Goal: Use online tool/utility: Utilize a website feature to perform a specific function

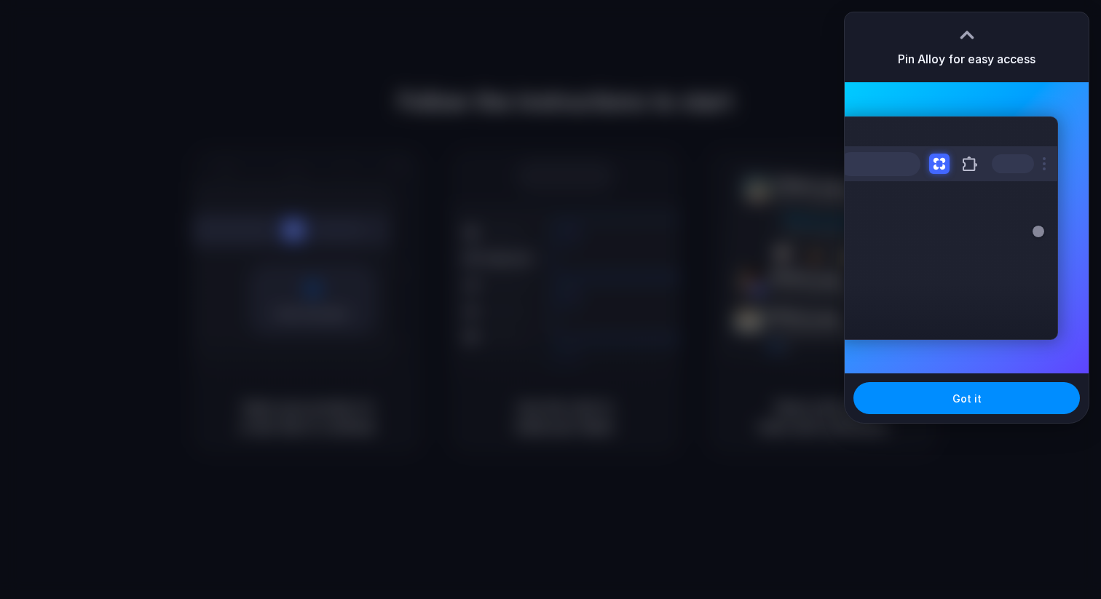
click at [805, 82] on div at bounding box center [550, 299] width 1101 height 599
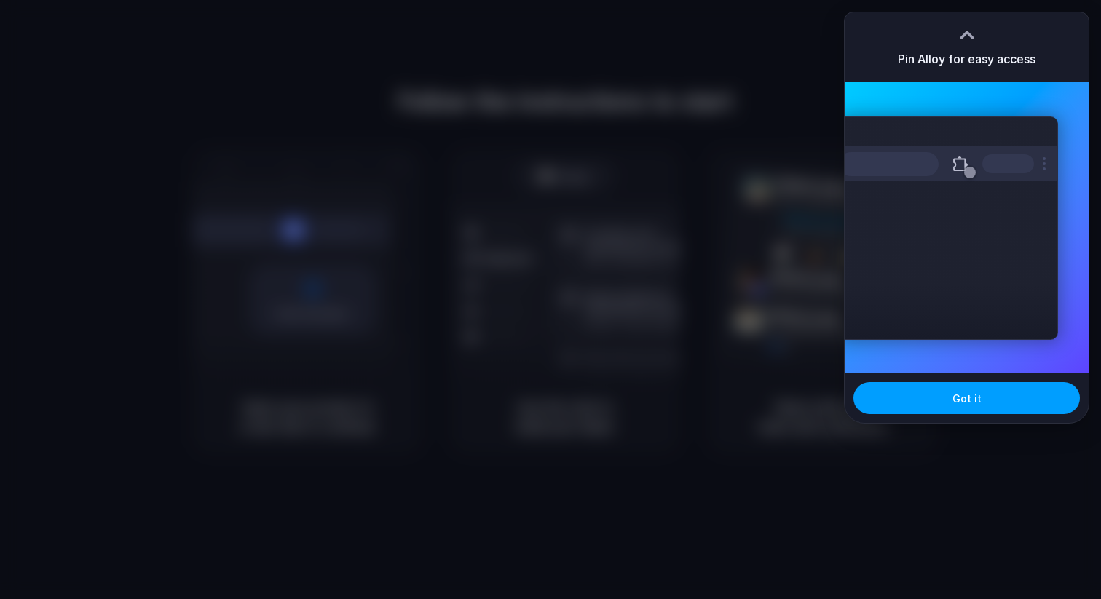
click at [933, 393] on button "Got it" at bounding box center [966, 398] width 226 height 32
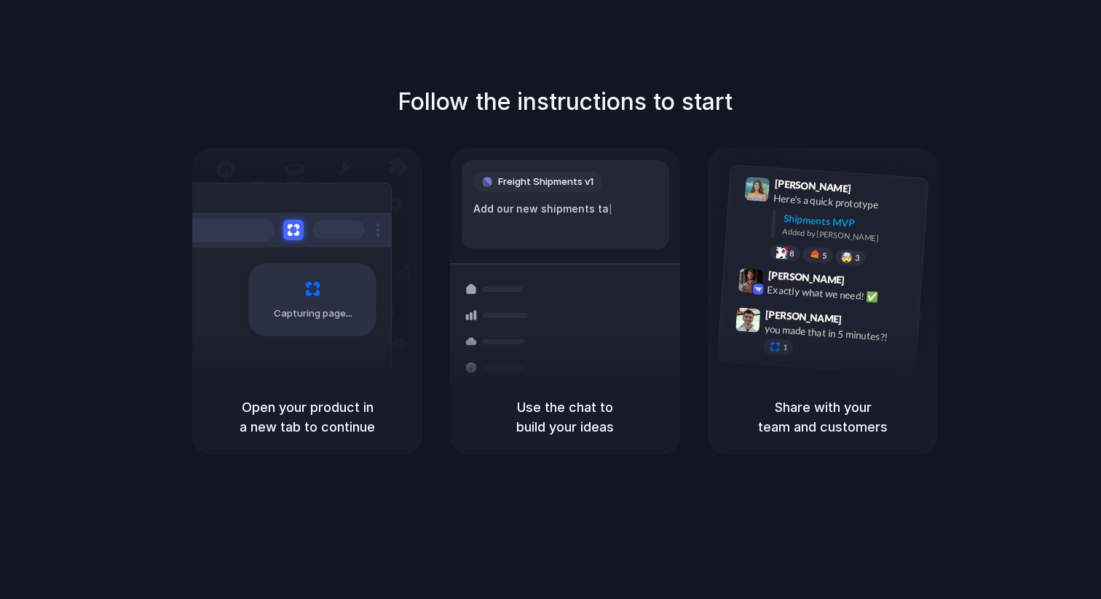
click at [853, 502] on div "Follow the instructions to start Capturing page Open your product in a new tab …" at bounding box center [565, 314] width 1130 height 628
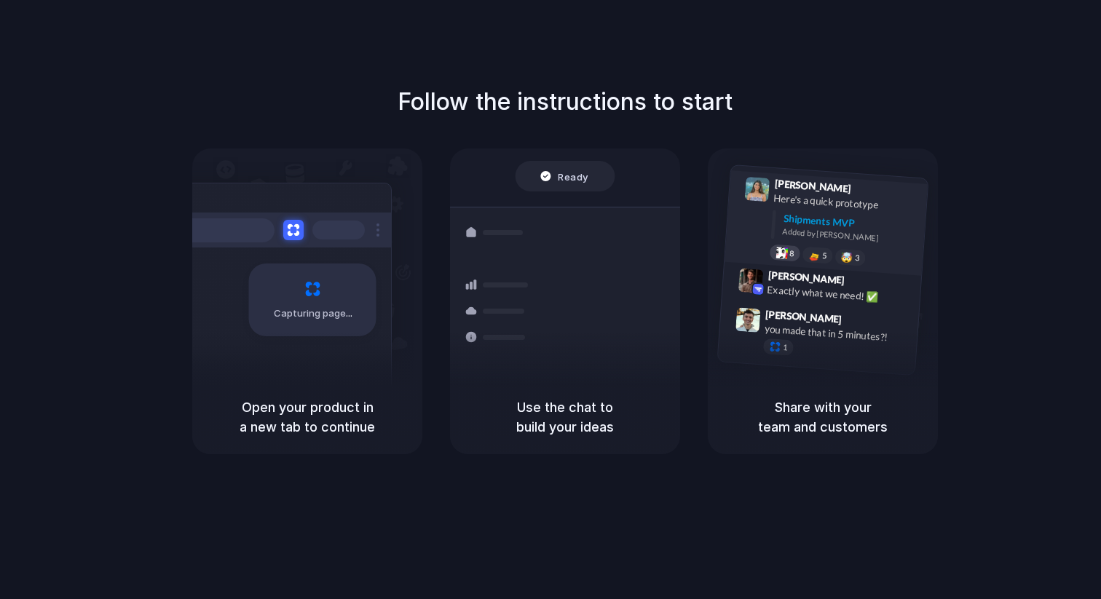
click at [787, 252] on div "8" at bounding box center [785, 253] width 31 height 17
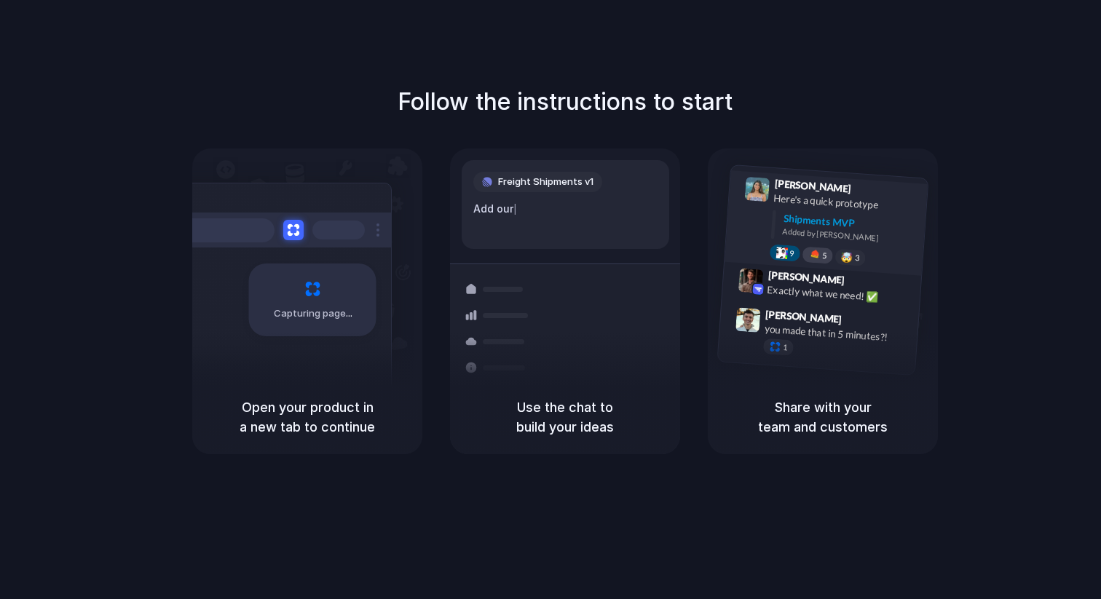
click at [813, 257] on div at bounding box center [814, 255] width 12 height 12
click at [843, 263] on div "🤯 3" at bounding box center [850, 257] width 31 height 17
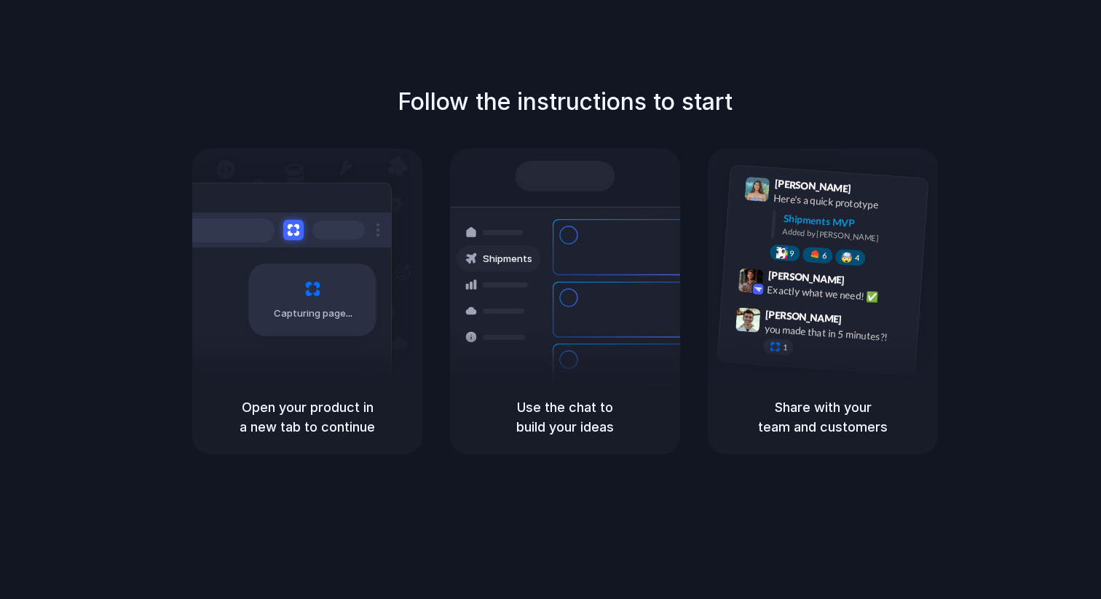
click at [960, 359] on div "Follow the instructions to start Capturing page Open your product in a new tab …" at bounding box center [565, 269] width 1101 height 370
click at [776, 346] on div at bounding box center [775, 347] width 12 height 12
click at [206, 72] on div "Follow the instructions to start Capturing page Open your product in a new tab …" at bounding box center [565, 314] width 1130 height 628
click at [222, 139] on div "Follow the instructions to start Capturing page Open your product in a new tab …" at bounding box center [565, 269] width 1101 height 370
drag, startPoint x: 266, startPoint y: 247, endPoint x: 353, endPoint y: 317, distance: 111.9
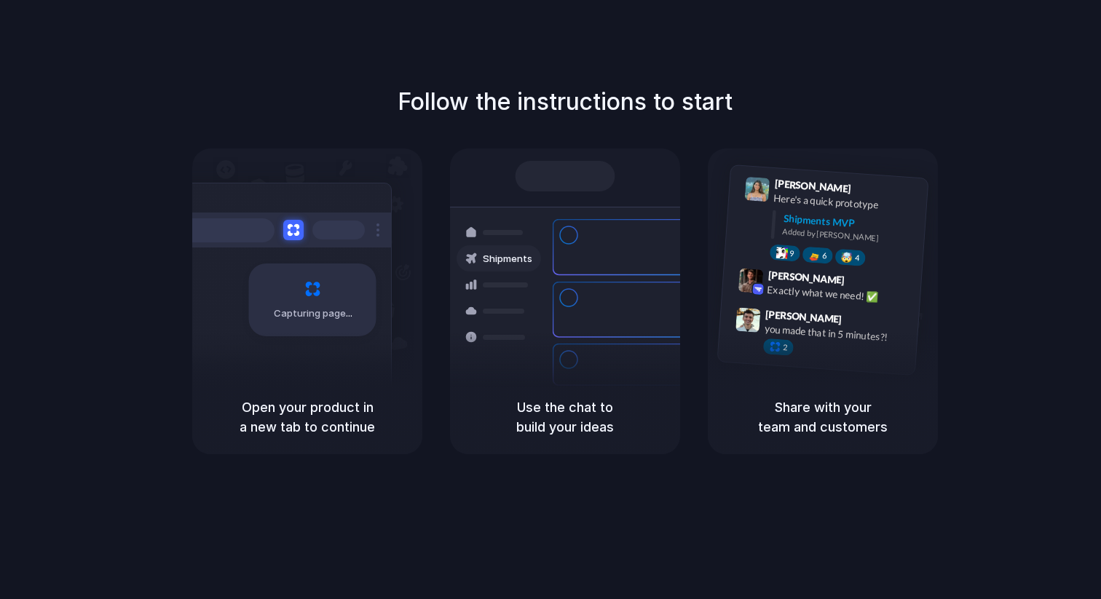
click at [353, 317] on div "Capturing page" at bounding box center [282, 295] width 220 height 224
drag, startPoint x: 321, startPoint y: 294, endPoint x: 321, endPoint y: 264, distance: 29.9
click at [321, 264] on div "Capturing page" at bounding box center [312, 300] width 127 height 73
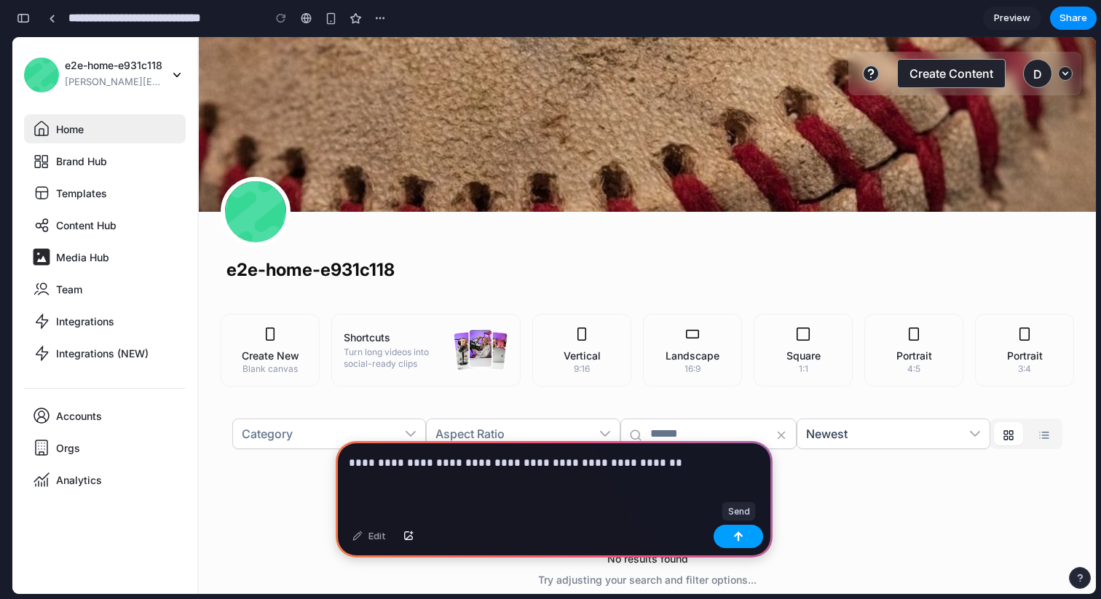
click at [739, 537] on div "button" at bounding box center [738, 537] width 10 height 10
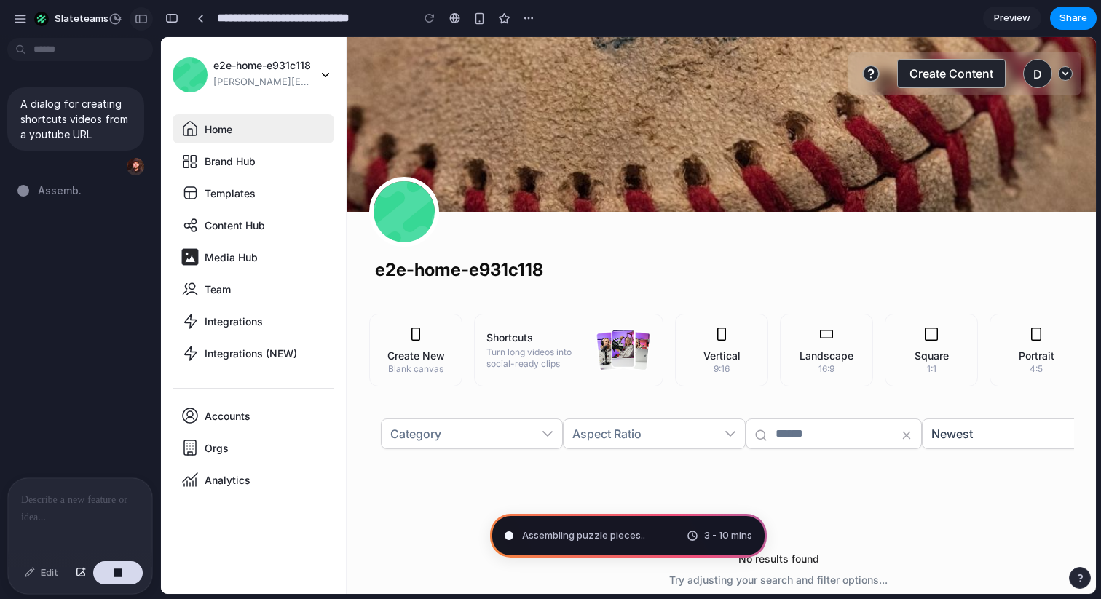
click at [142, 23] on div "button" at bounding box center [141, 19] width 13 height 10
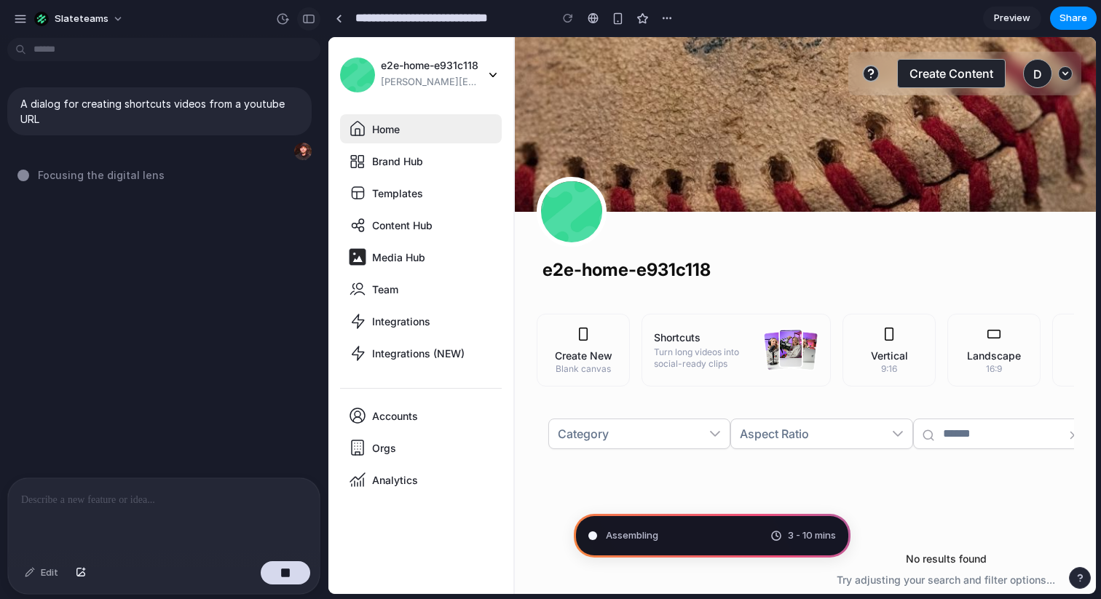
click at [310, 23] on div "button" at bounding box center [308, 19] width 13 height 10
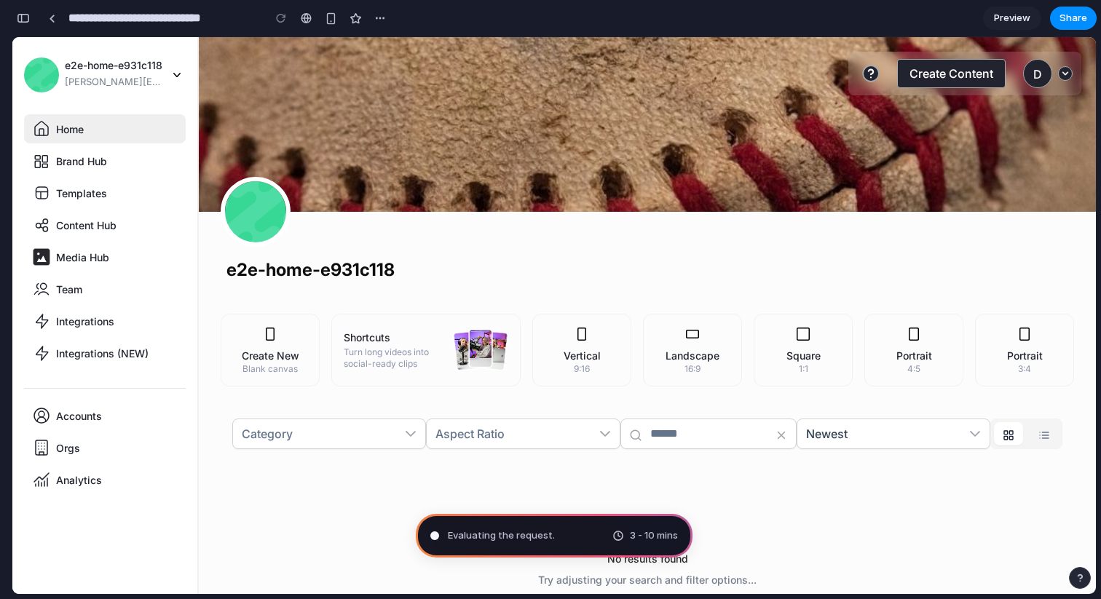
click at [27, 23] on button "button" at bounding box center [23, 18] width 23 height 23
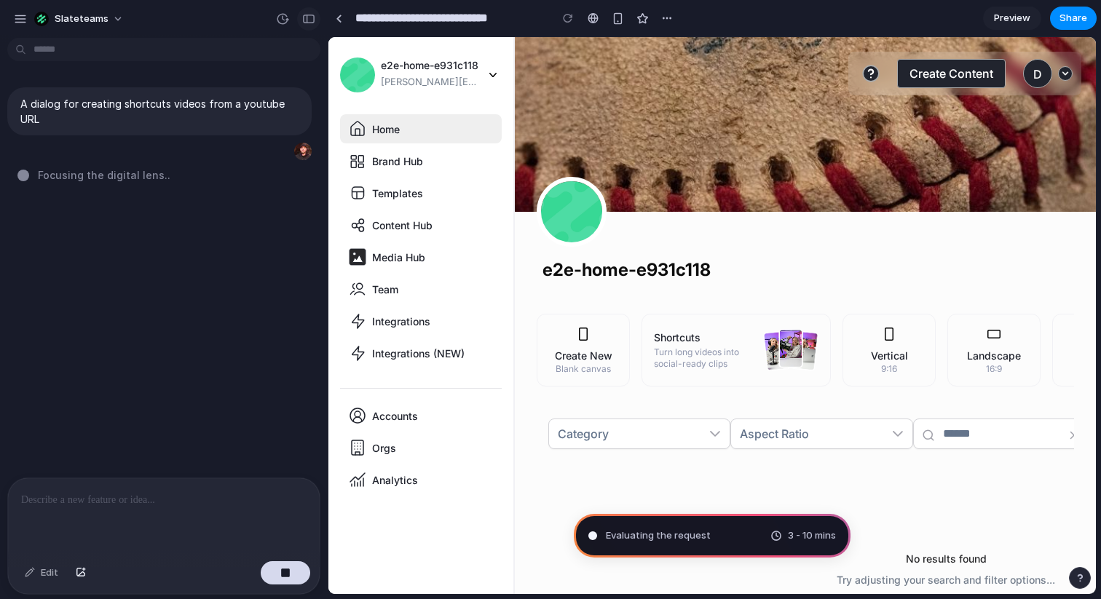
click at [304, 17] on div "button" at bounding box center [308, 19] width 13 height 10
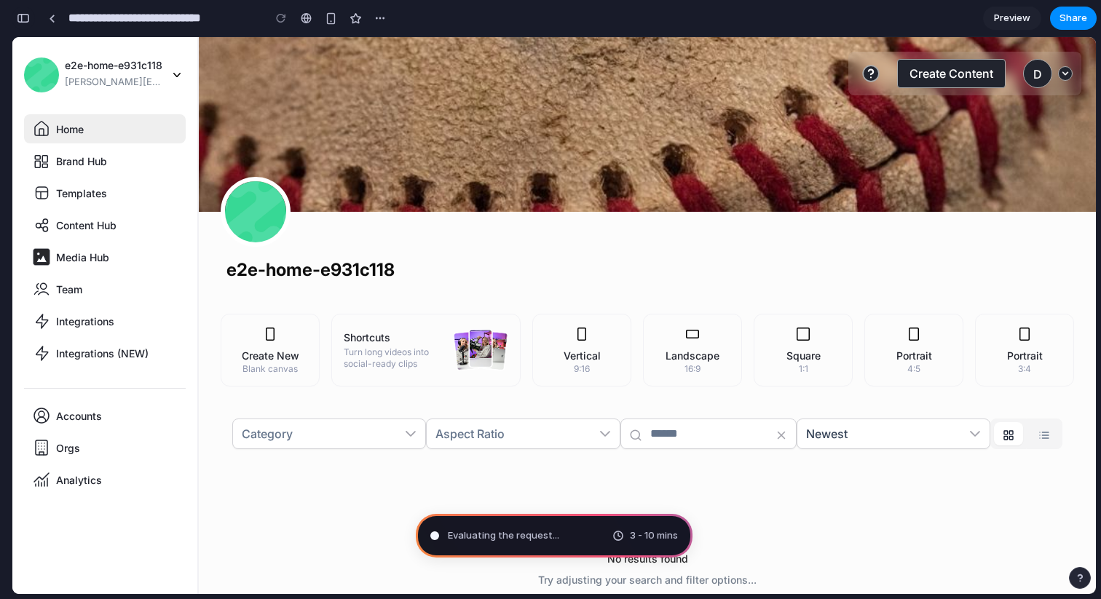
click at [23, 23] on button "button" at bounding box center [23, 18] width 23 height 23
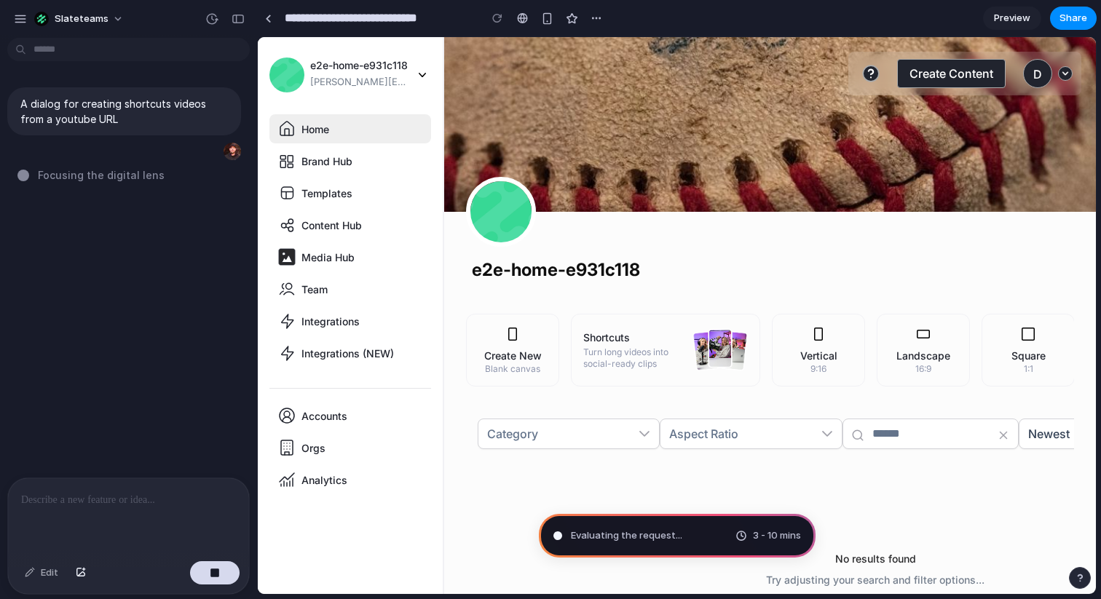
drag, startPoint x: 326, startPoint y: 221, endPoint x: 257, endPoint y: 221, distance: 68.5
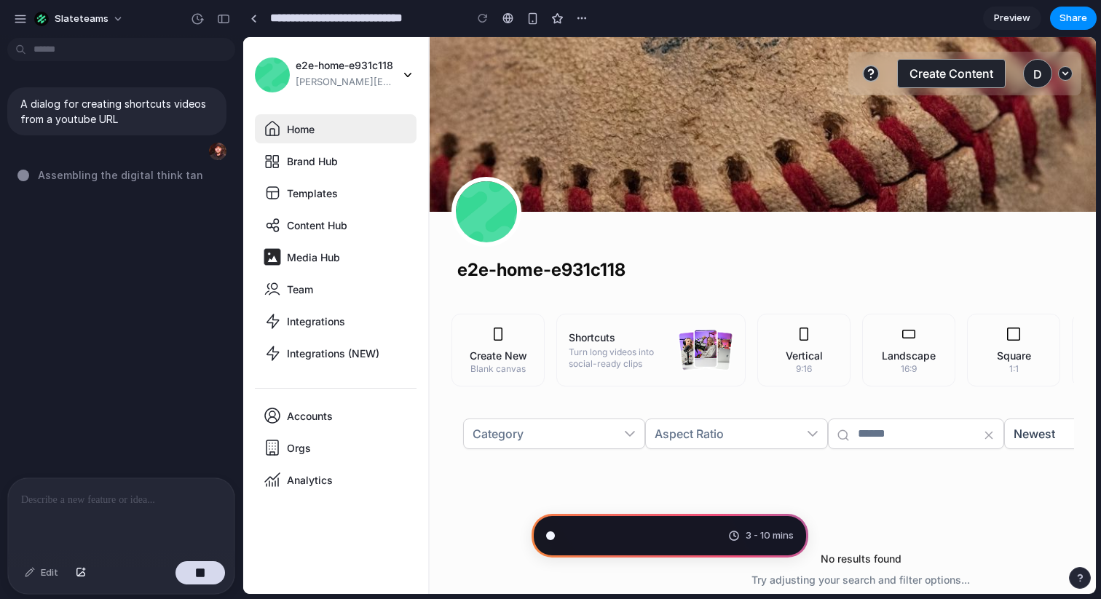
drag, startPoint x: 253, startPoint y: 273, endPoint x: 243, endPoint y: 275, distance: 9.6
click at [810, 267] on div "Upload Banner e2e-home-e931c118" at bounding box center [763, 161] width 666 height 248
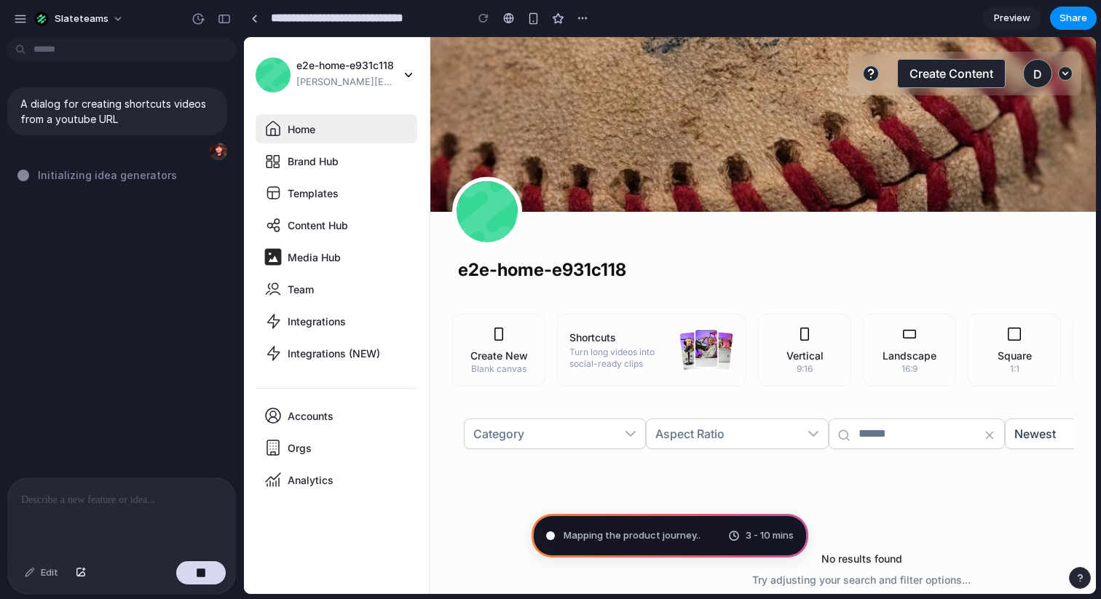
click at [78, 254] on div "A dialog for creating shortcuts videos from a youtube URL Initializing idea gen…" at bounding box center [117, 261] width 234 height 434
type input "**********"
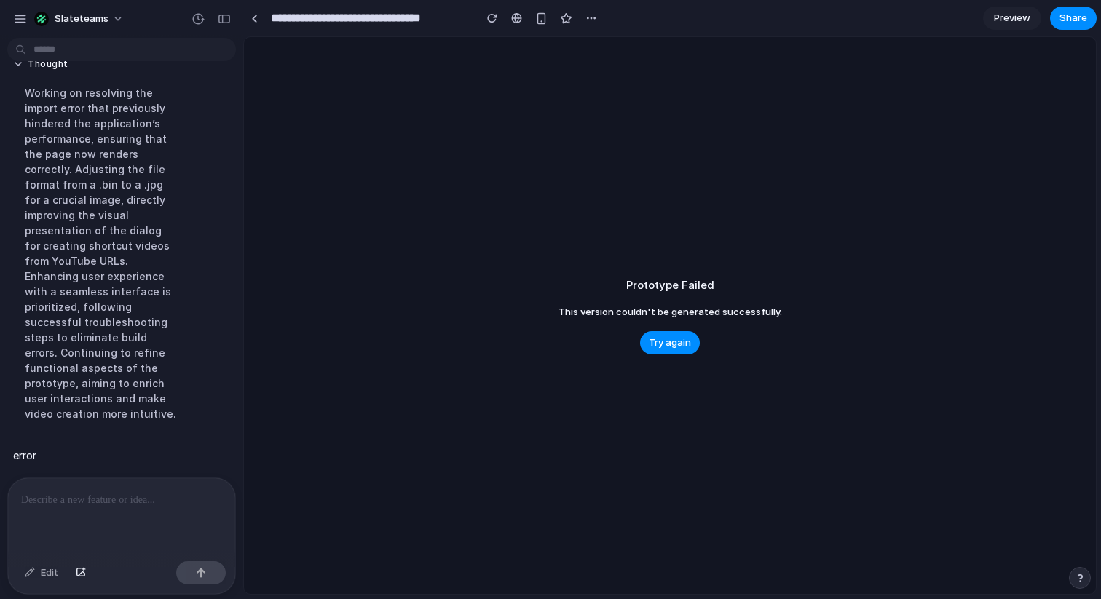
scroll to position [98, 0]
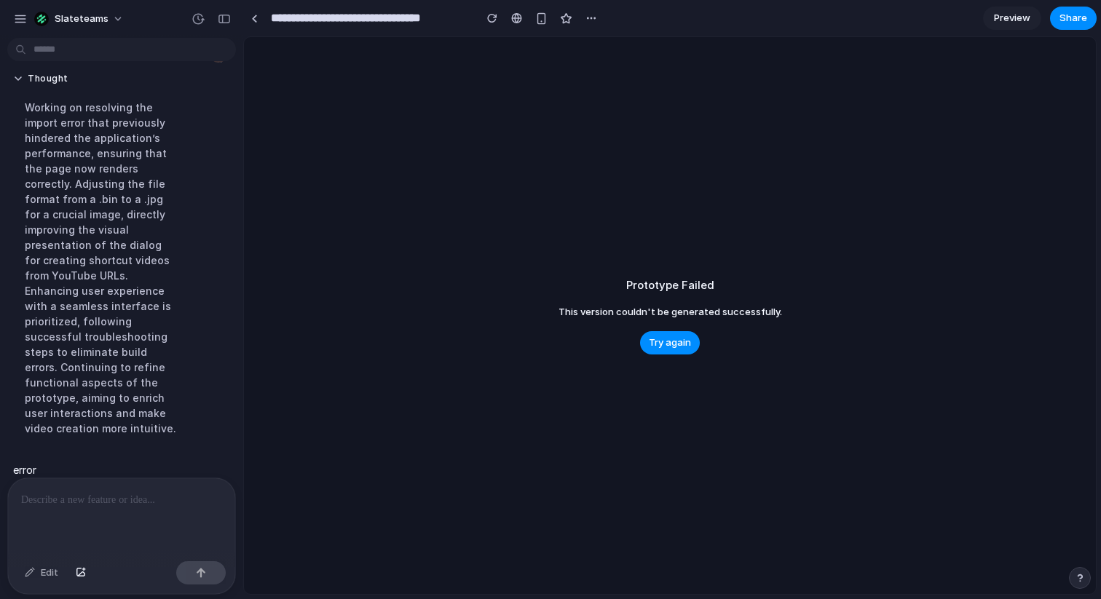
click at [619, 146] on div "Prototype Failed This version couldn't be generated successfully. Try again" at bounding box center [670, 315] width 852 height 557
click at [660, 337] on span "Try again" at bounding box center [670, 343] width 42 height 15
click at [721, 206] on div "Prototype Failed This version couldn't be generated successfully. Try again" at bounding box center [670, 315] width 852 height 557
